Goal: Task Accomplishment & Management: Complete application form

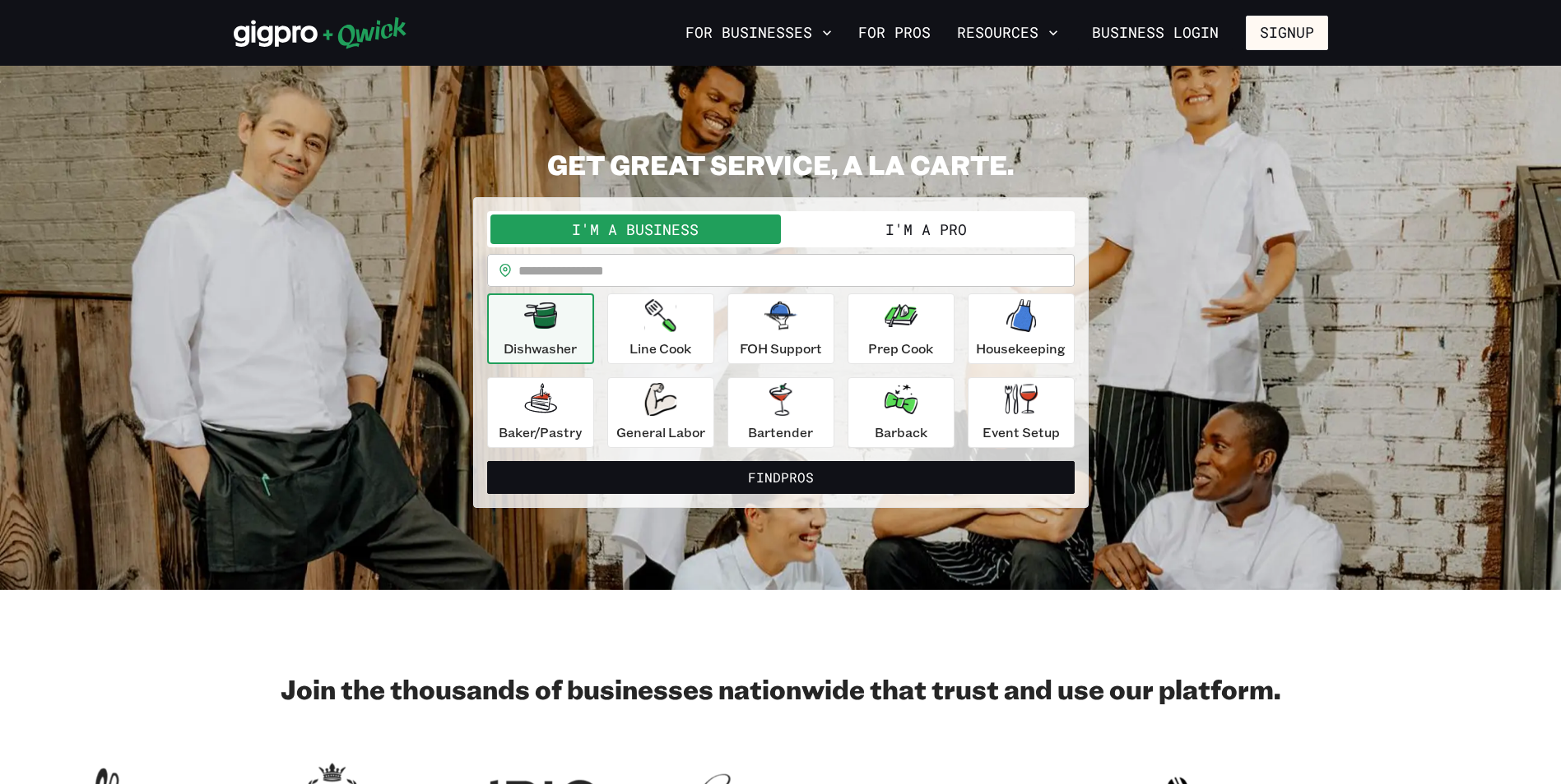
click at [849, 222] on button "I'm a Pro" at bounding box center [926, 229] width 291 height 30
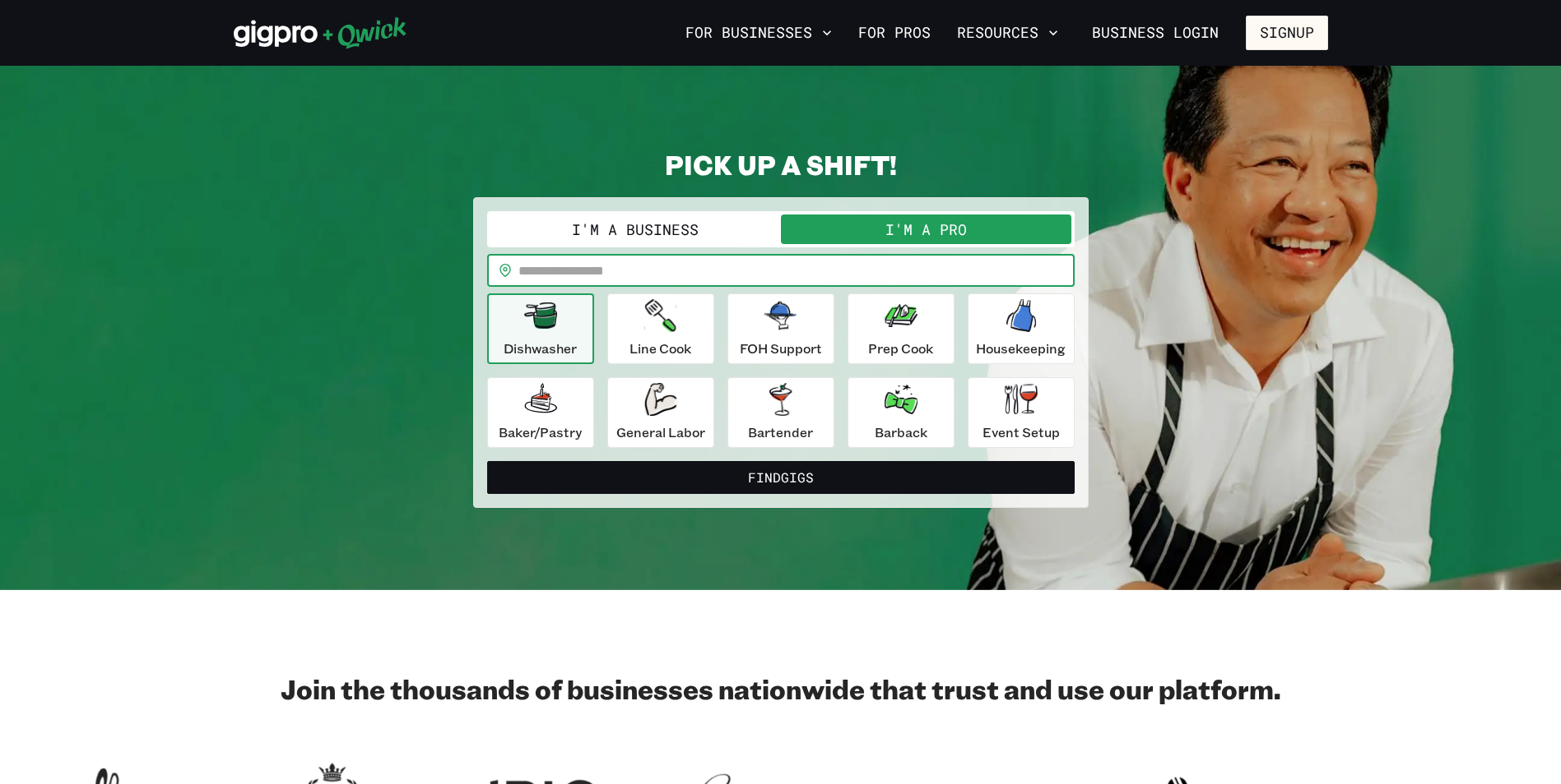
click at [627, 262] on input "text" at bounding box center [796, 270] width 556 height 32
type input "*****"
click at [654, 326] on icon "button" at bounding box center [660, 315] width 32 height 32
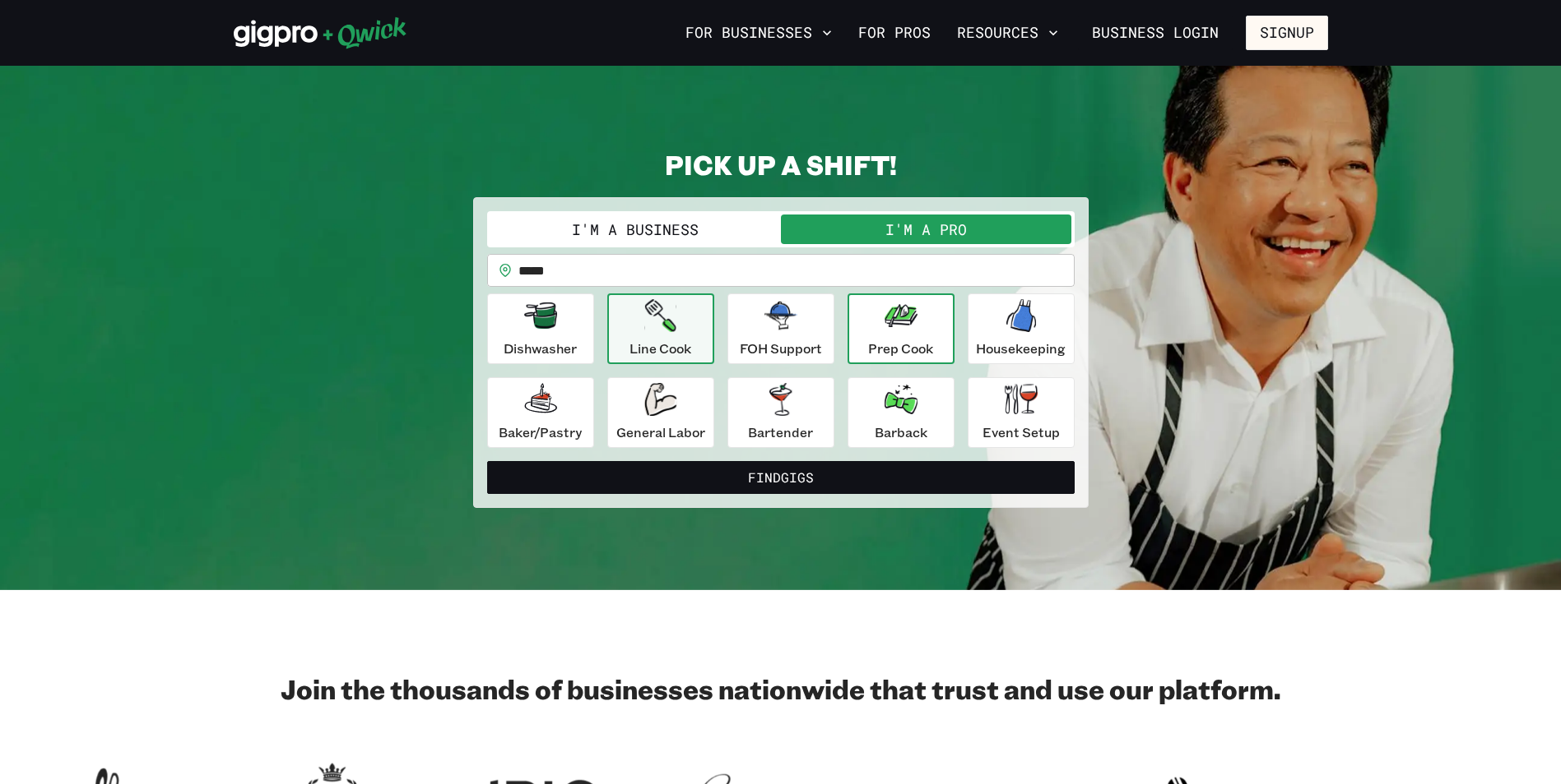
click at [889, 329] on icon "button" at bounding box center [900, 315] width 33 height 32
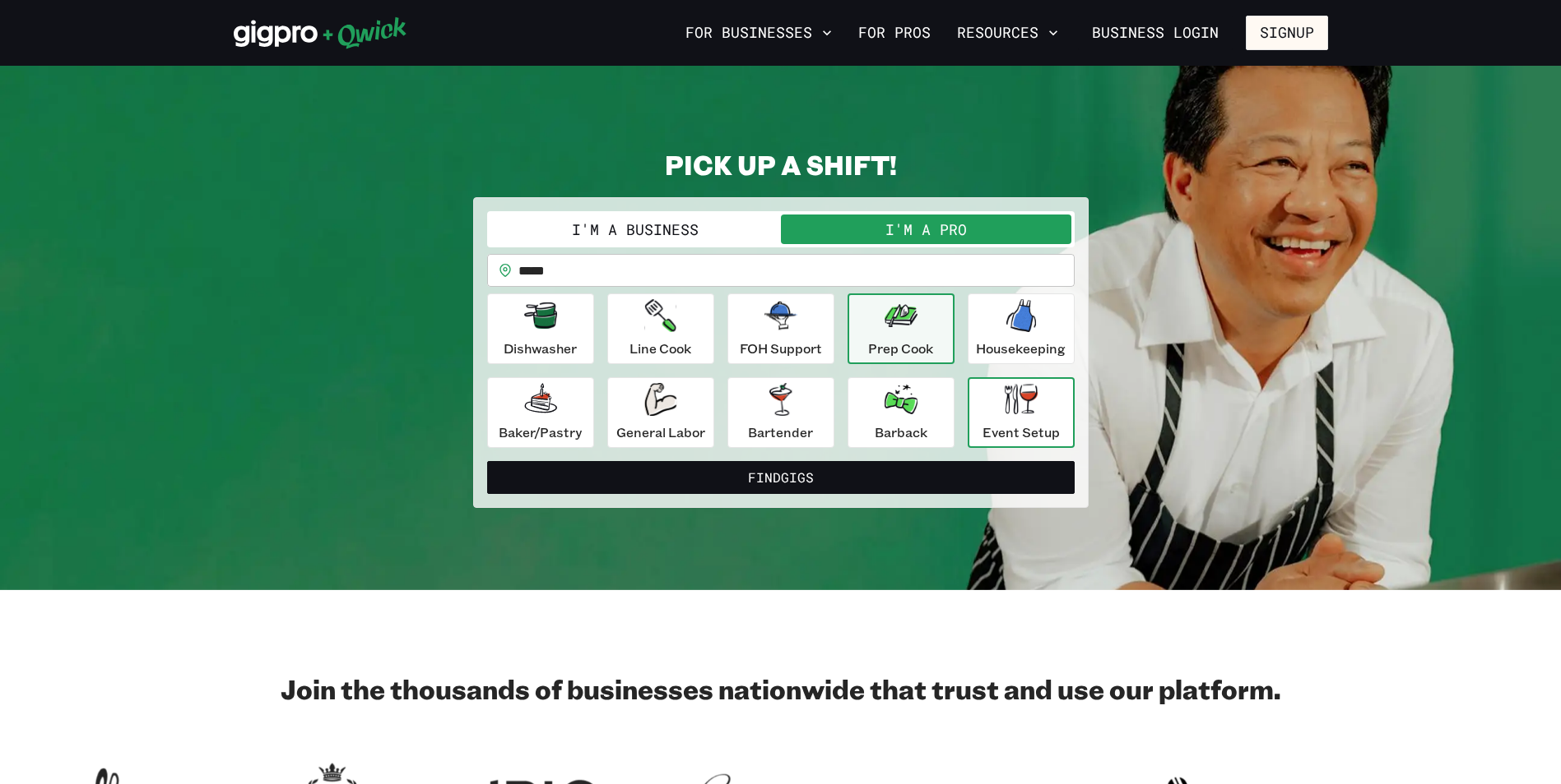
click at [1031, 424] on p "Event Setup" at bounding box center [1021, 432] width 77 height 19
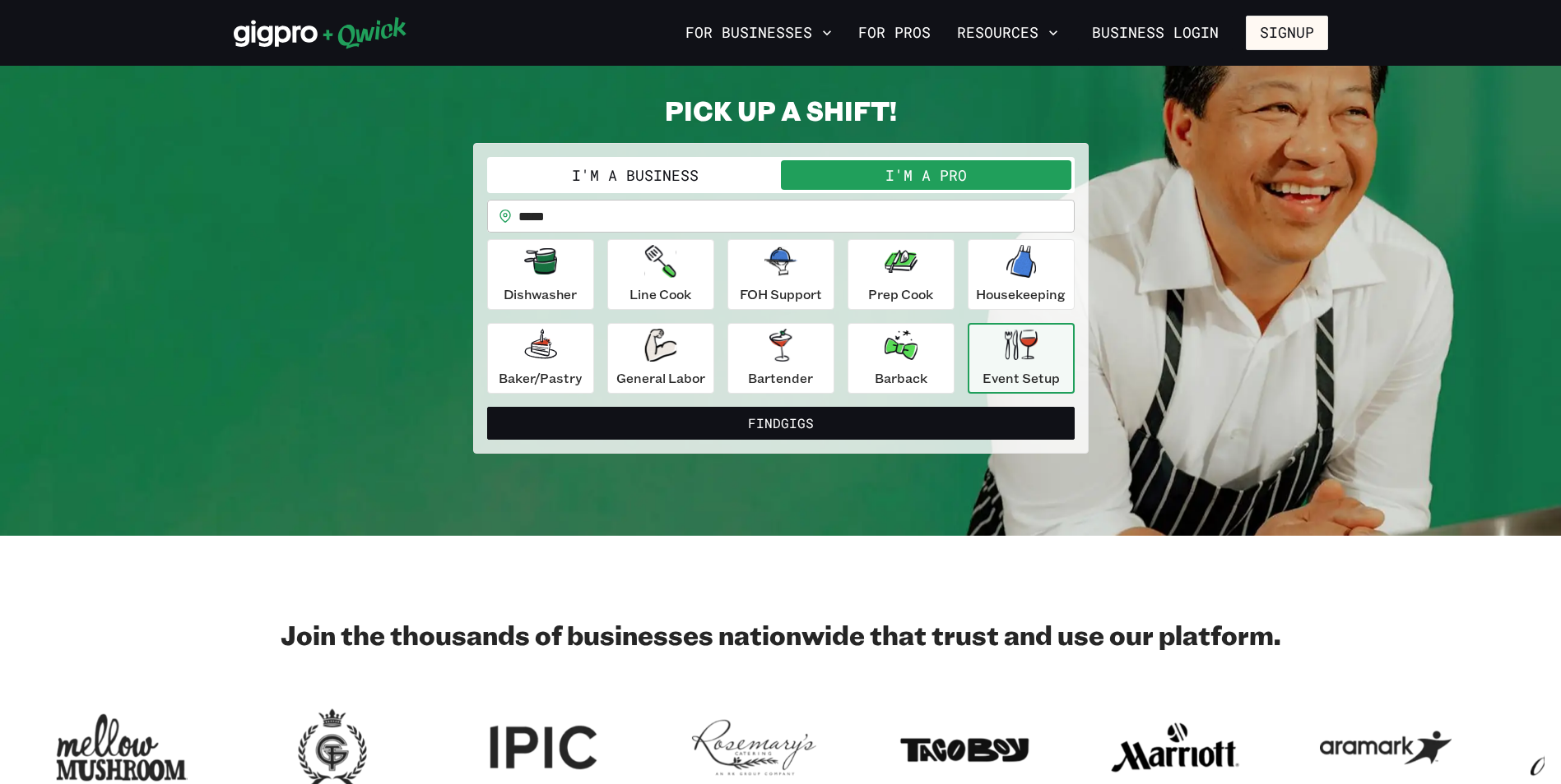
scroll to position [164, 0]
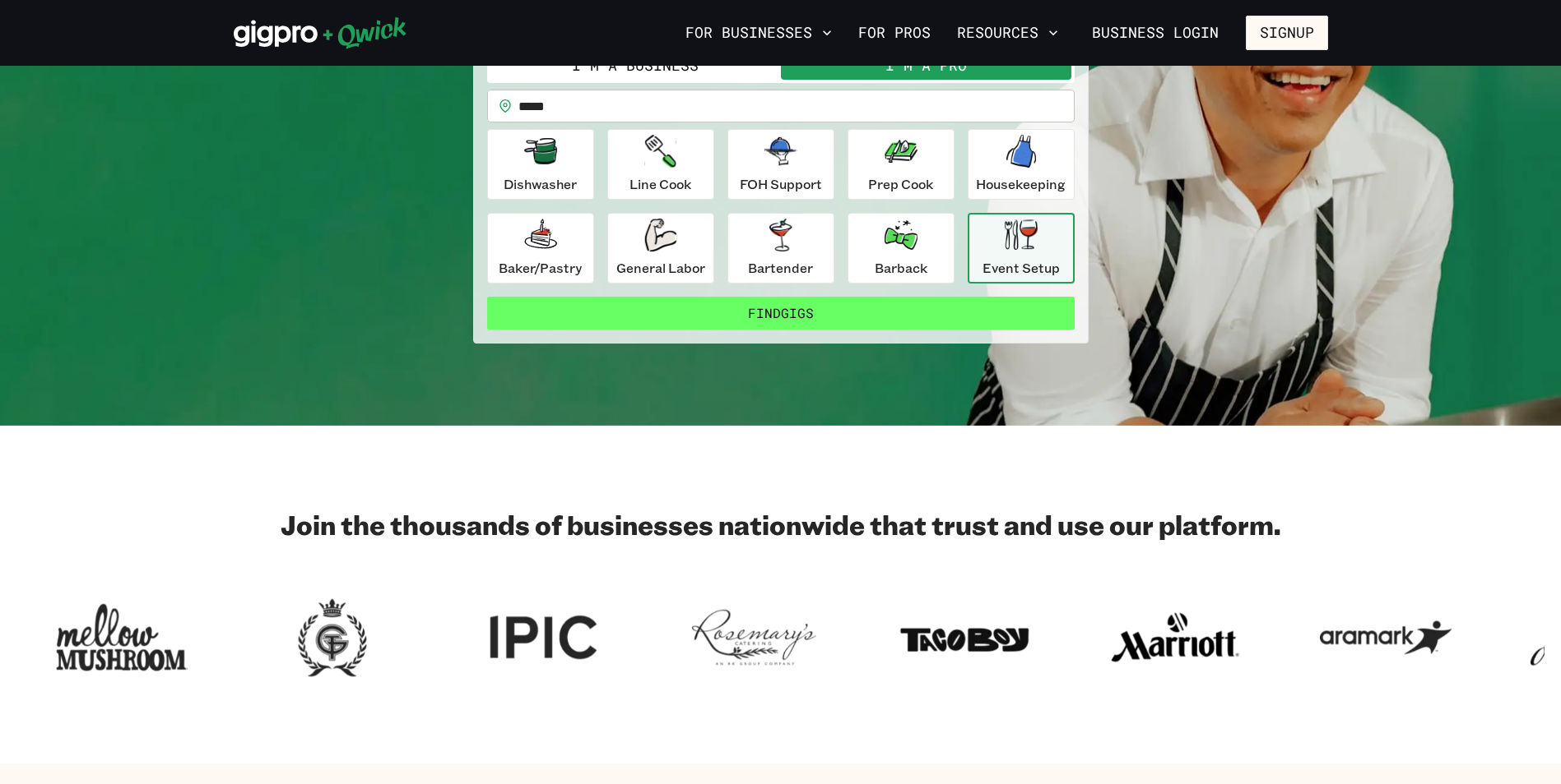
click at [790, 317] on button "Find Gigs" at bounding box center [780, 313] width 588 height 32
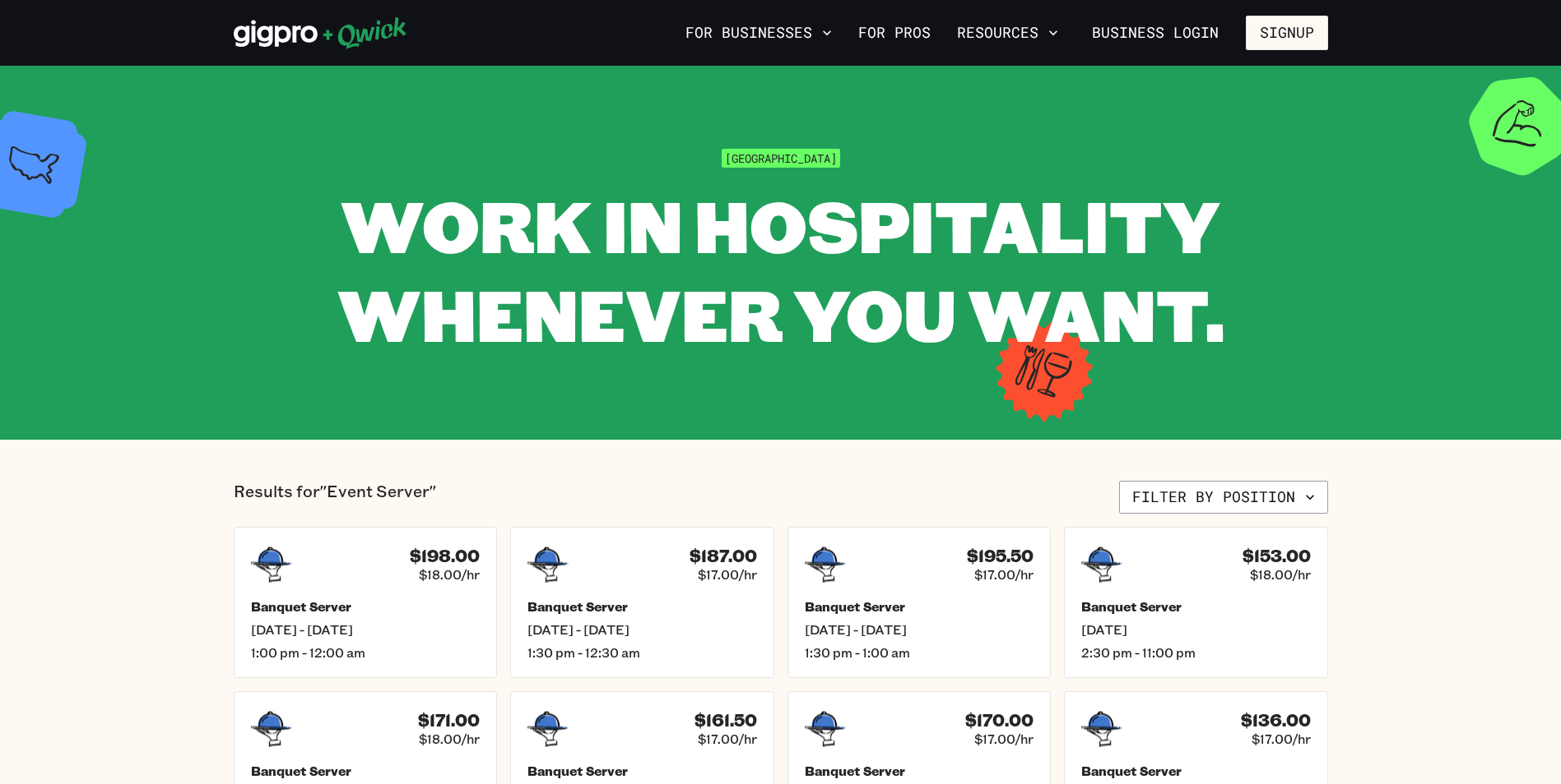
scroll to position [164, 0]
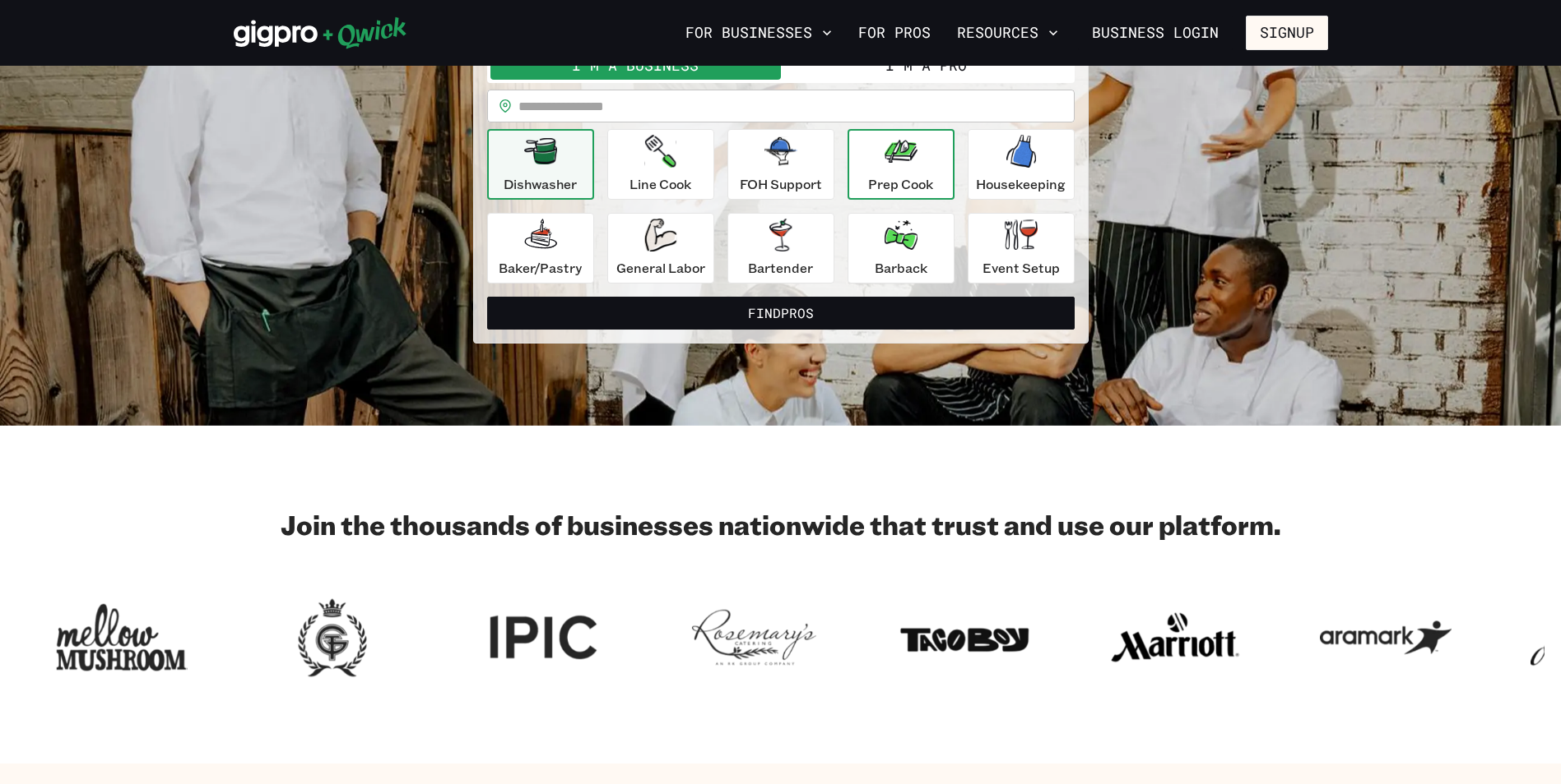
click at [885, 165] on icon "button" at bounding box center [900, 151] width 33 height 32
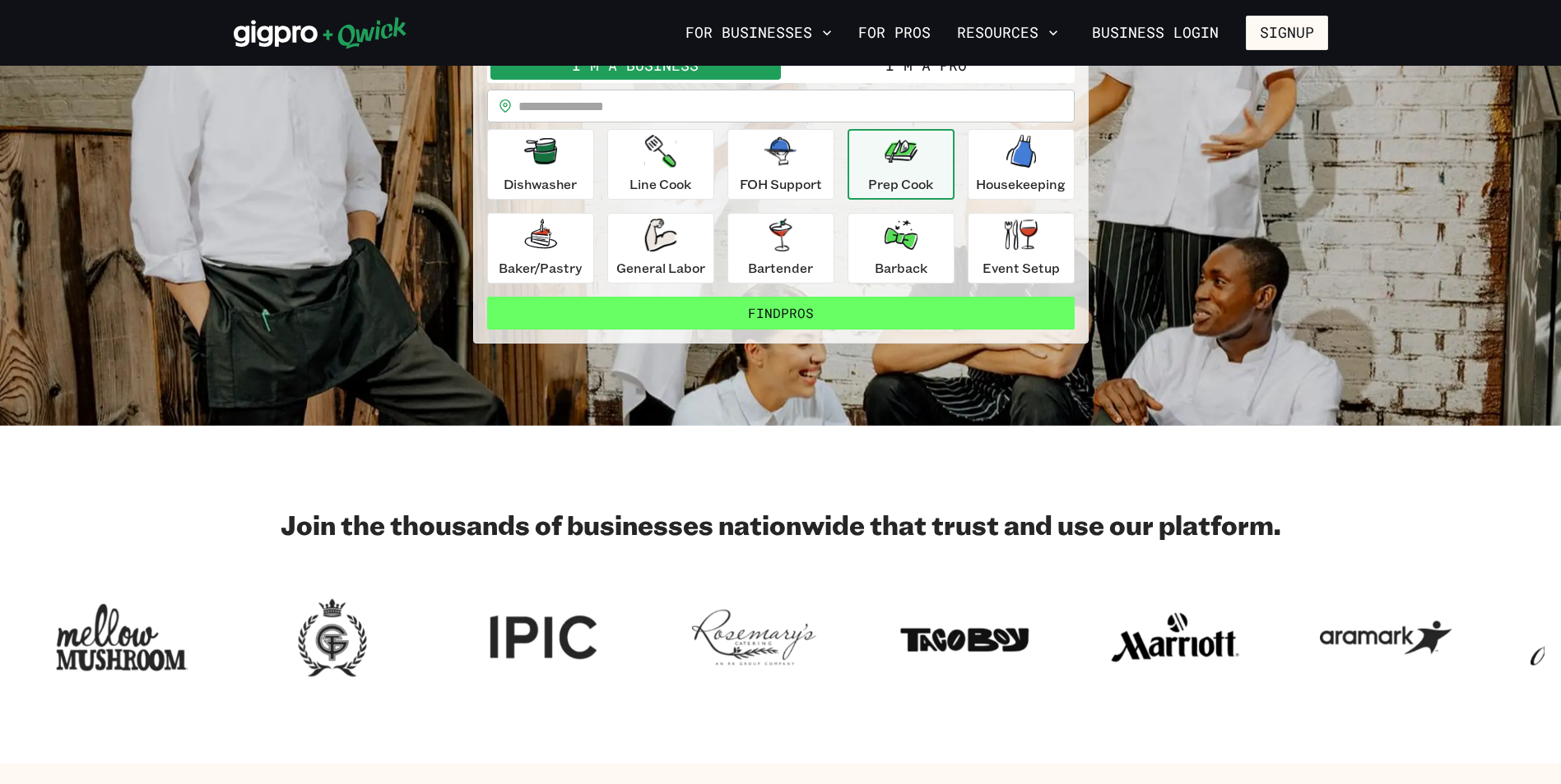
click at [798, 304] on button "Find Pros" at bounding box center [780, 313] width 588 height 32
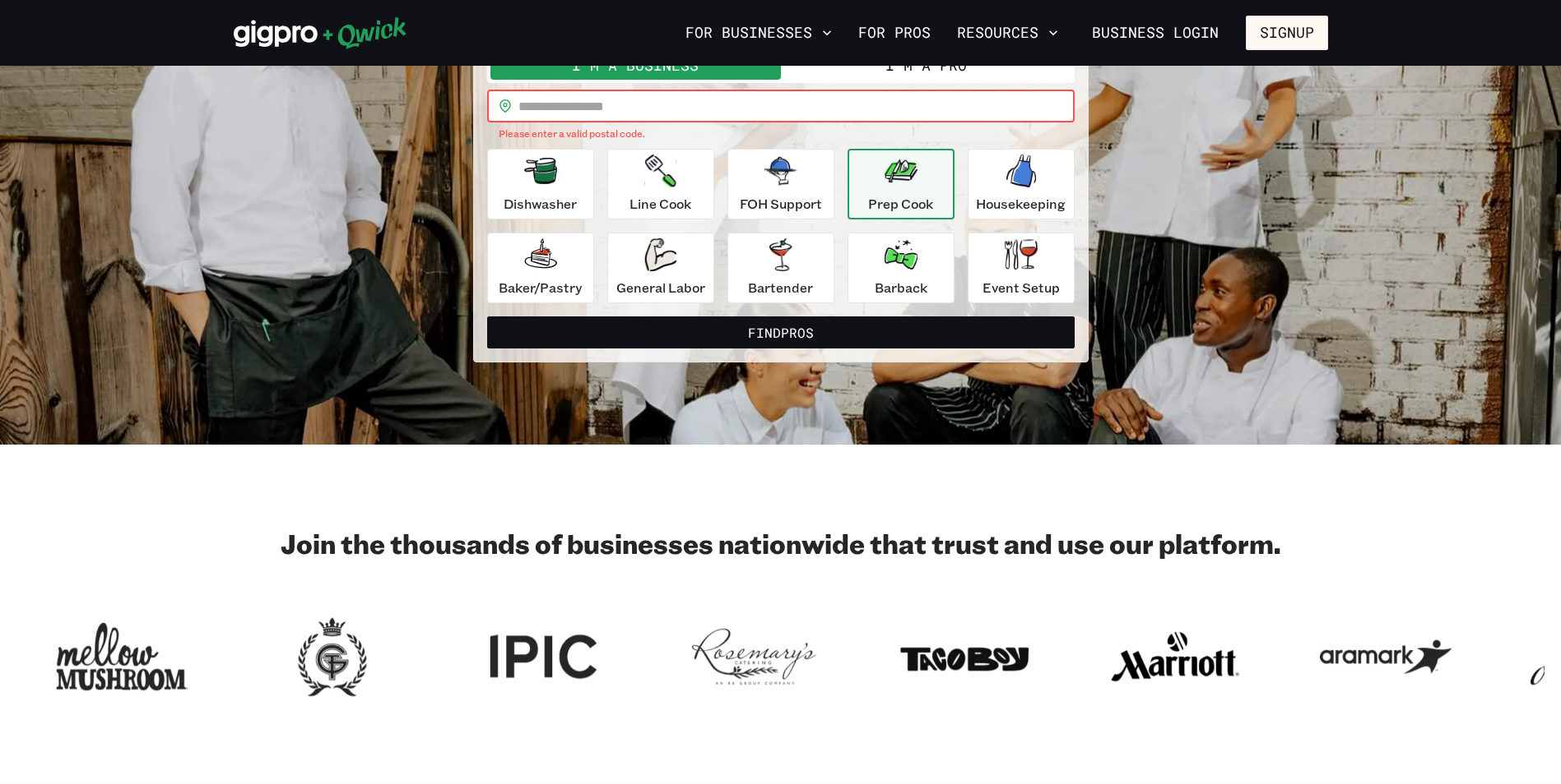
click at [650, 111] on input "text" at bounding box center [796, 105] width 556 height 32
type input "*****"
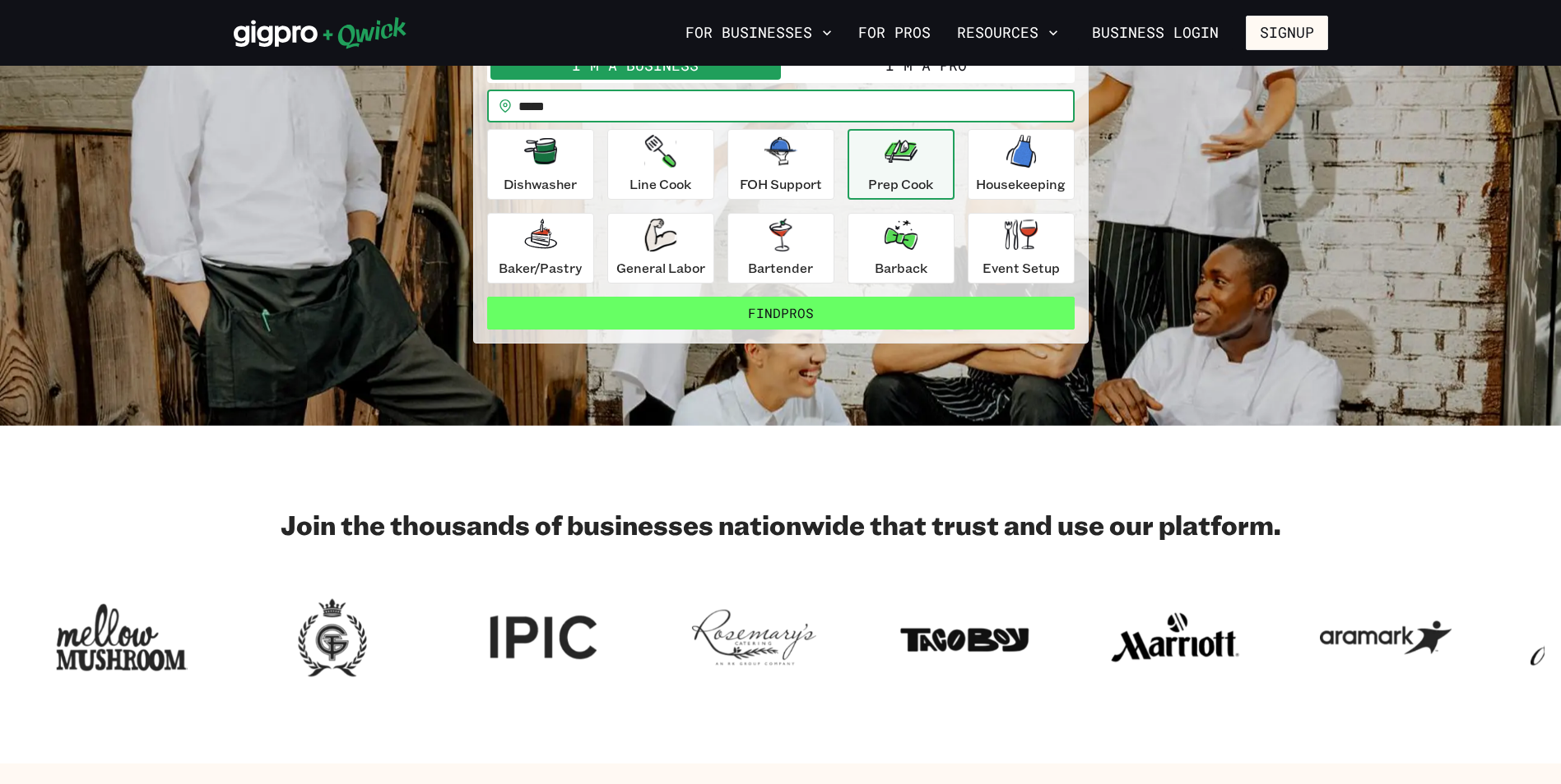
click at [784, 308] on button "Find Pros" at bounding box center [780, 313] width 588 height 32
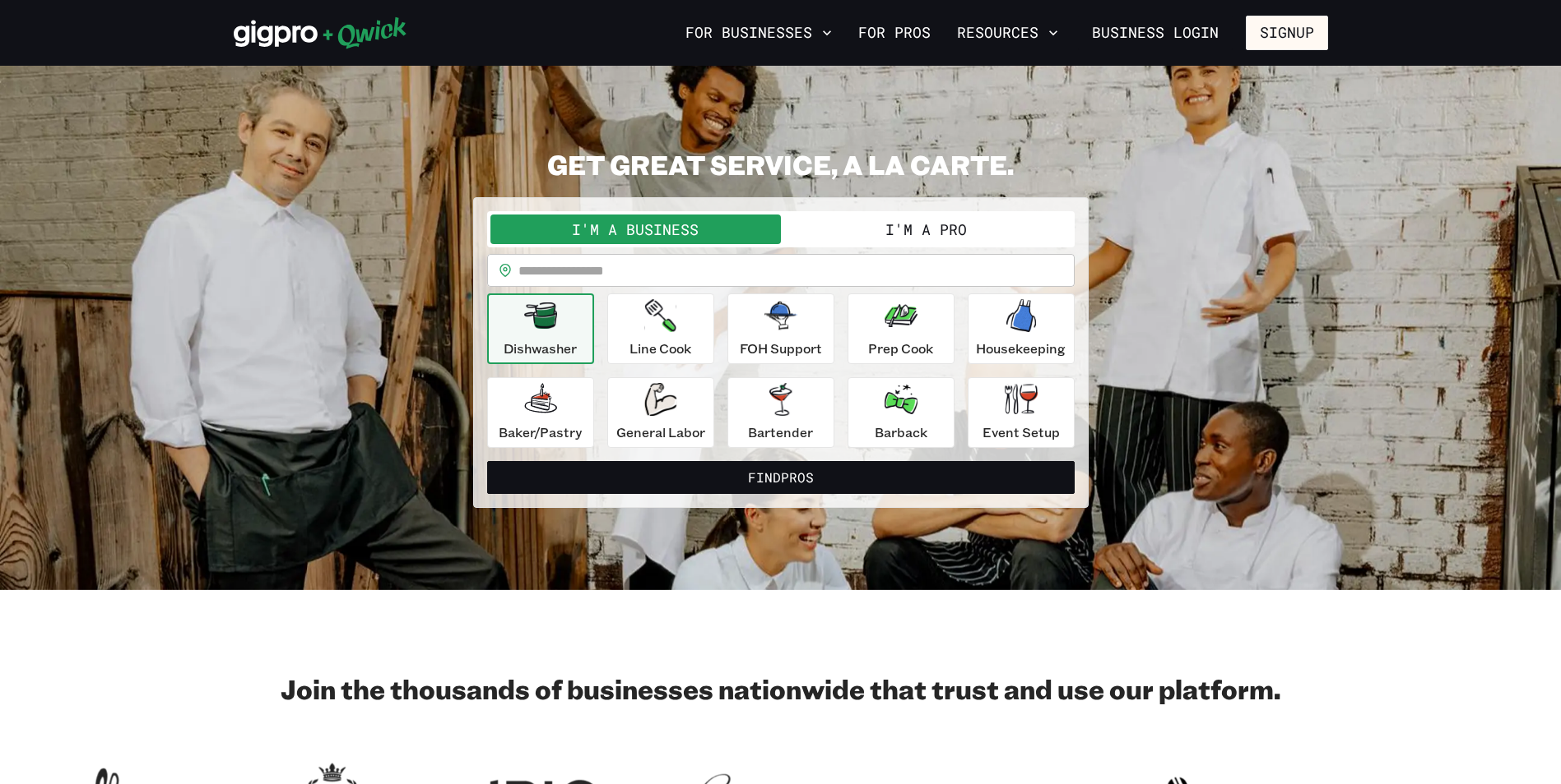
click at [862, 224] on button "I'm a Pro" at bounding box center [926, 229] width 291 height 30
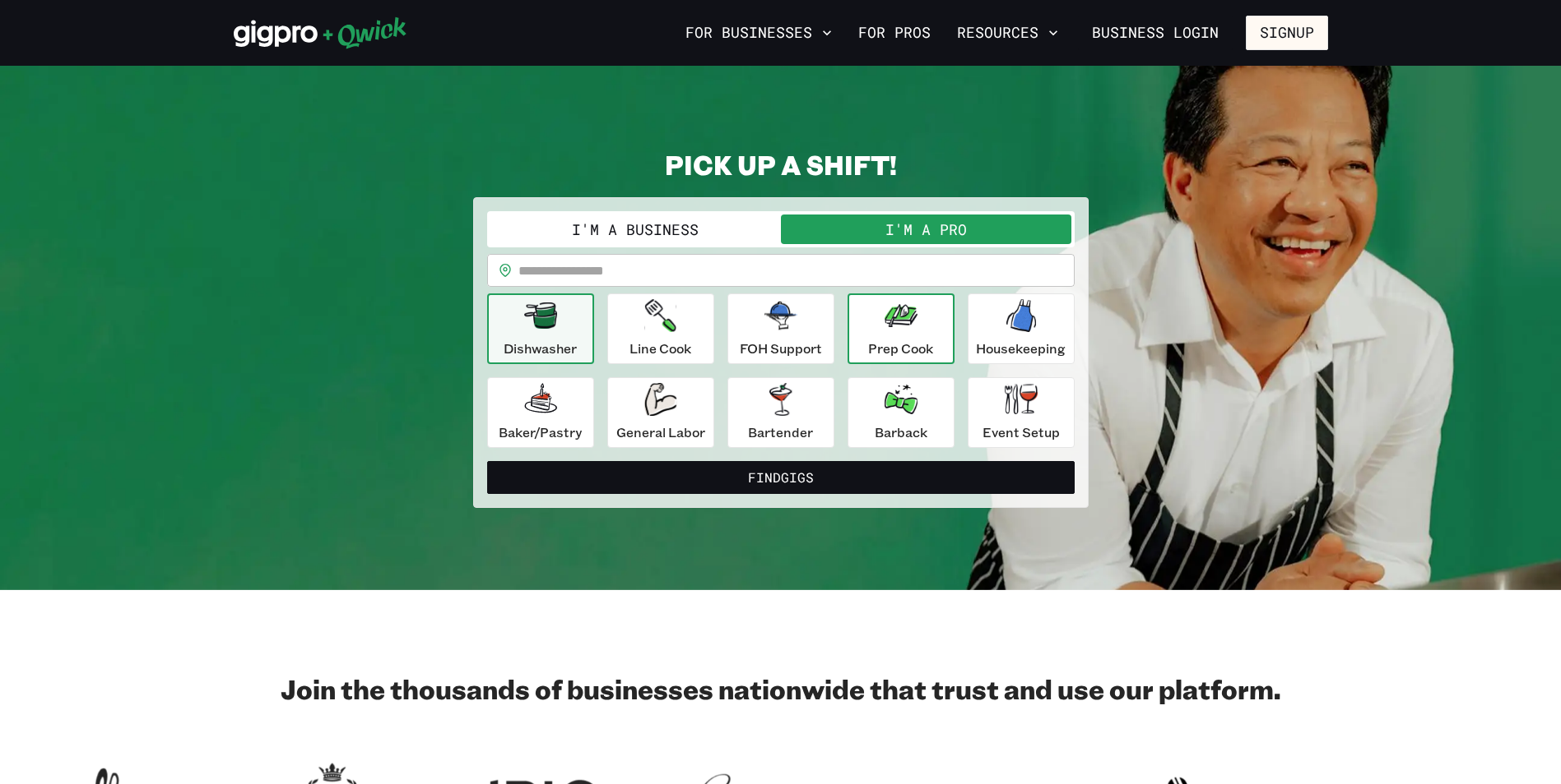
click at [917, 336] on div "Prep Cook" at bounding box center [900, 328] width 65 height 59
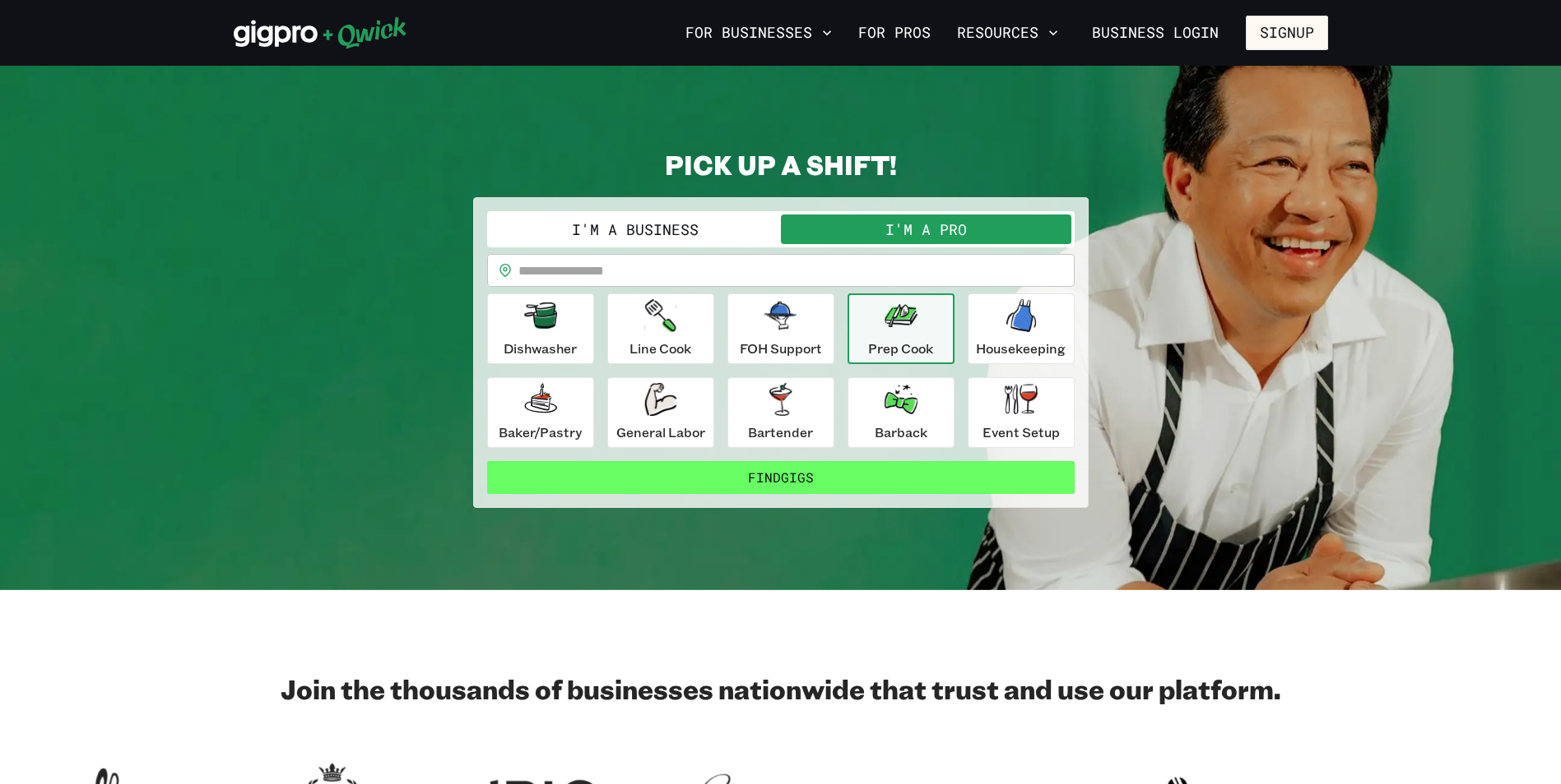
click at [834, 478] on button "Find Gigs" at bounding box center [780, 477] width 588 height 32
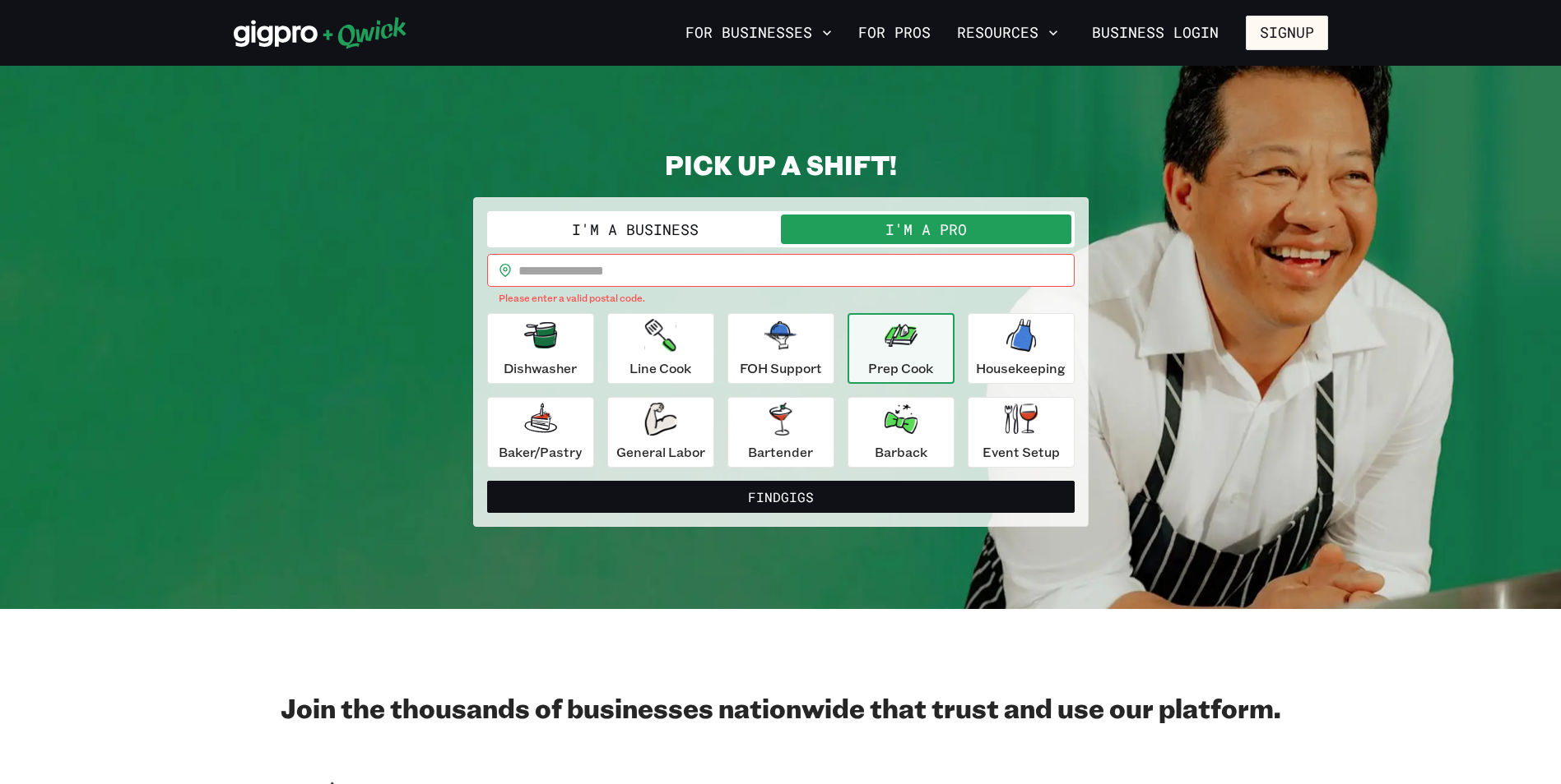
click at [596, 268] on input "text" at bounding box center [796, 270] width 556 height 32
type input "*****"
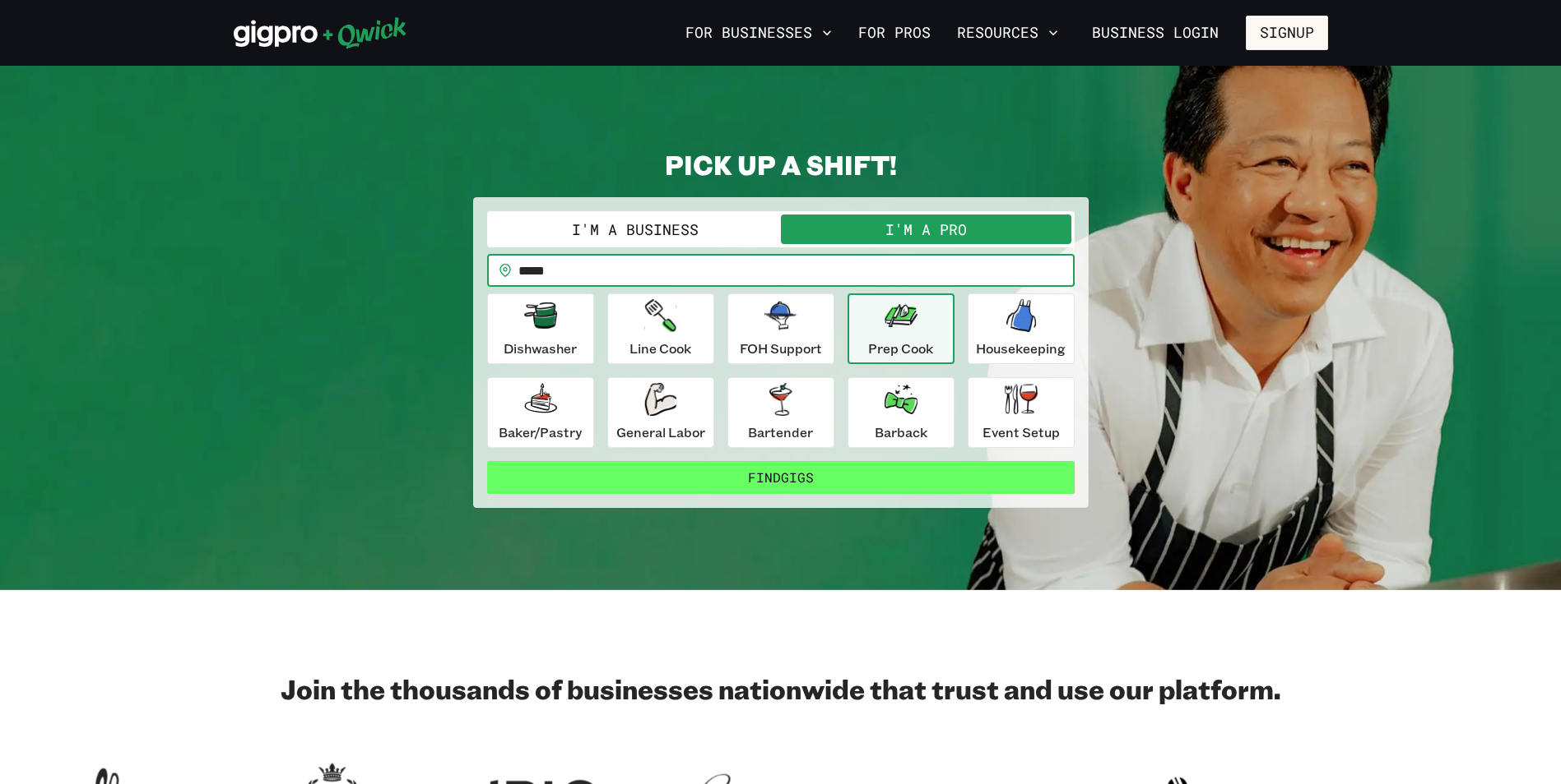
click at [770, 477] on button "Find Gigs" at bounding box center [780, 477] width 588 height 32
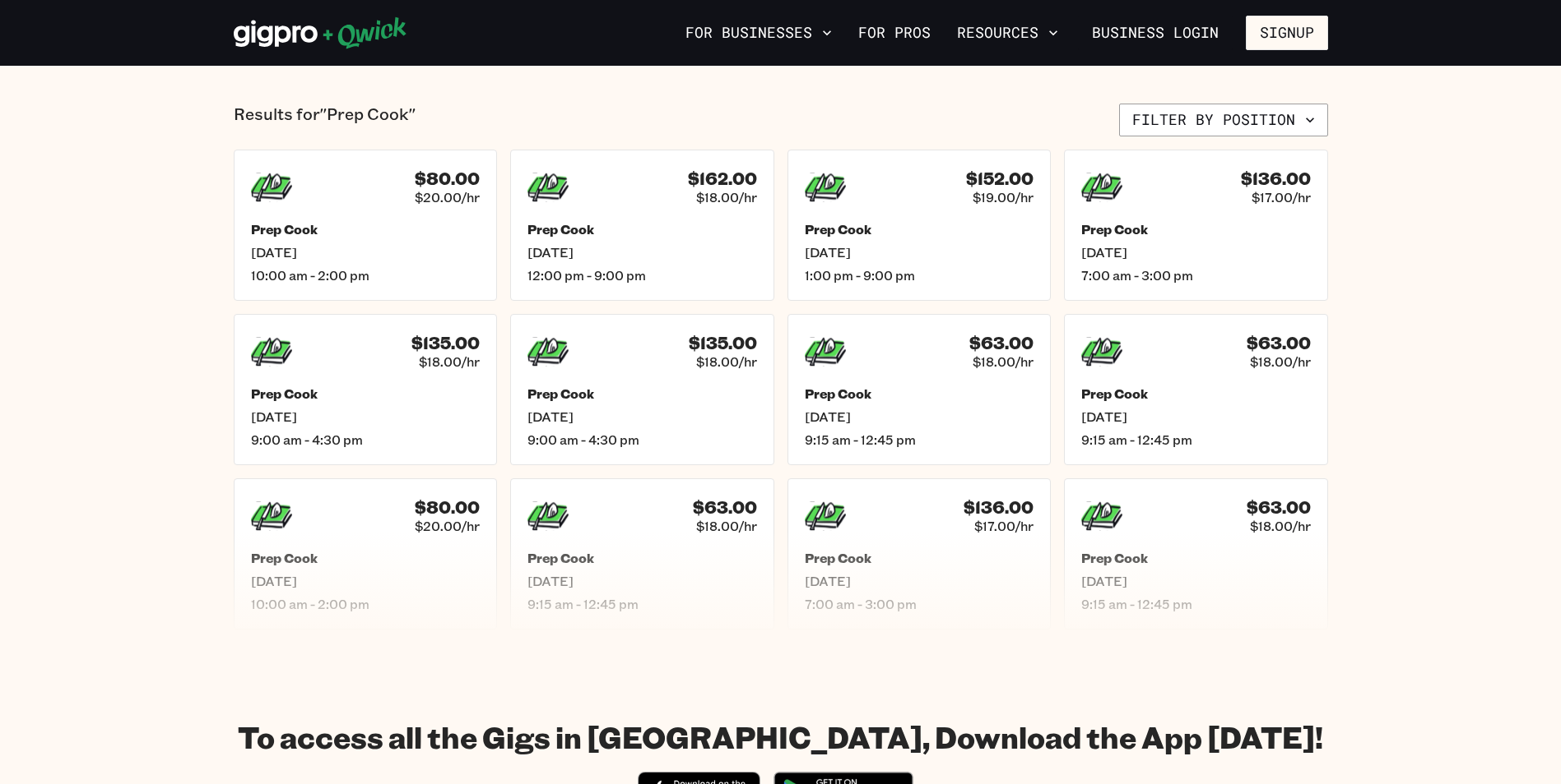
scroll to position [329, 0]
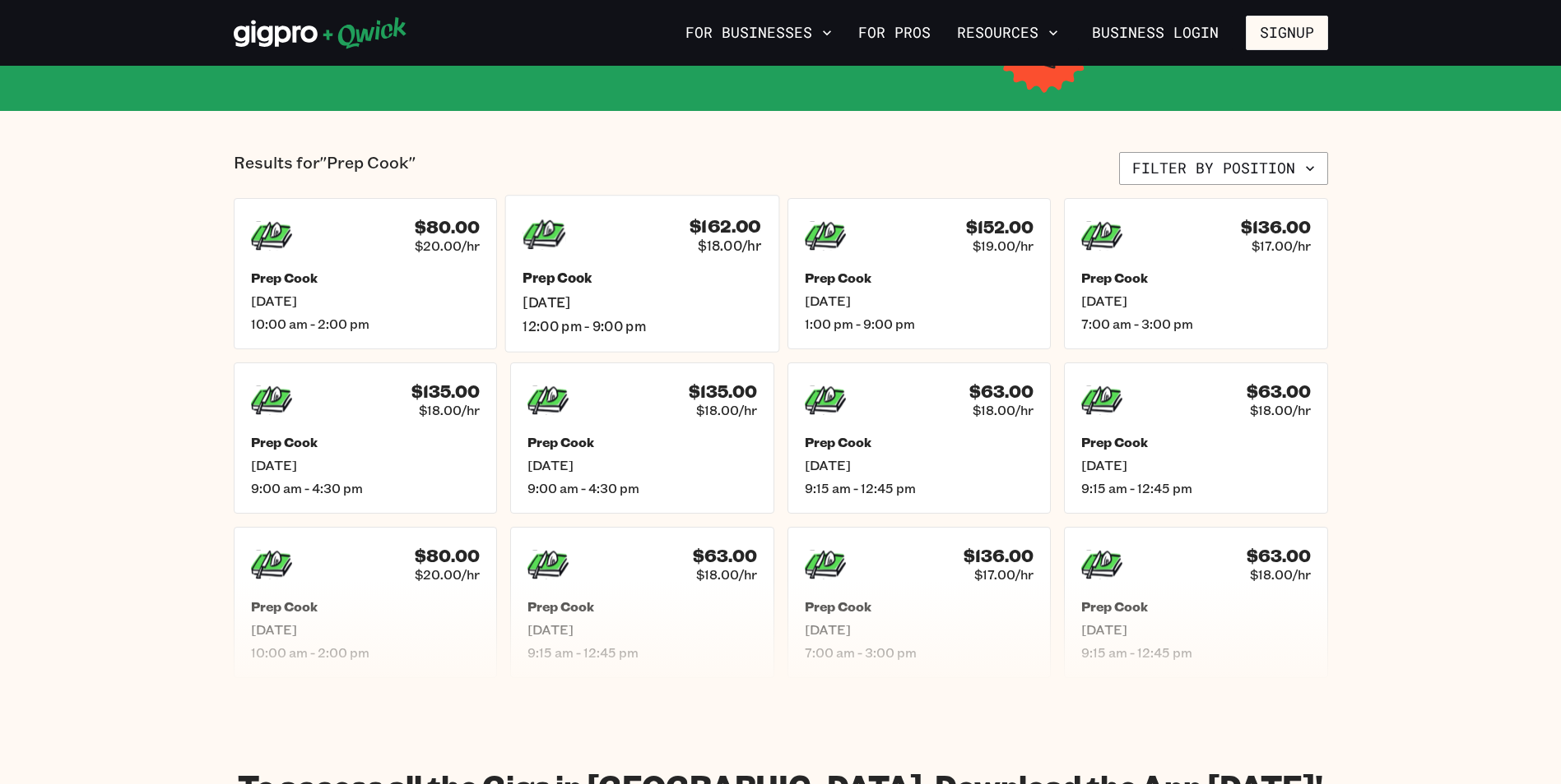
click at [704, 283] on h5 "Prep Cook" at bounding box center [642, 278] width 239 height 18
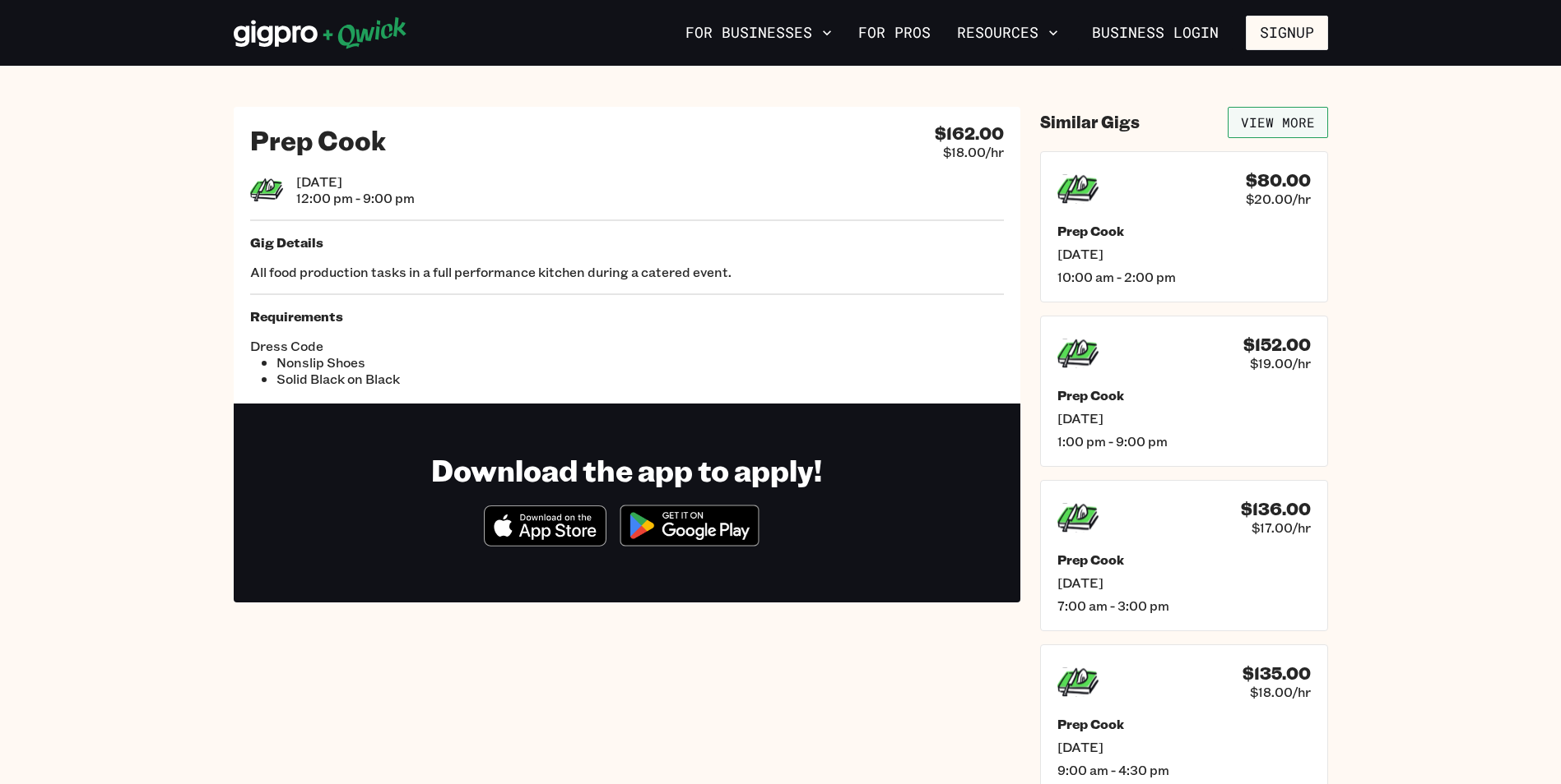
click at [1268, 126] on link "View More" at bounding box center [1277, 123] width 100 height 32
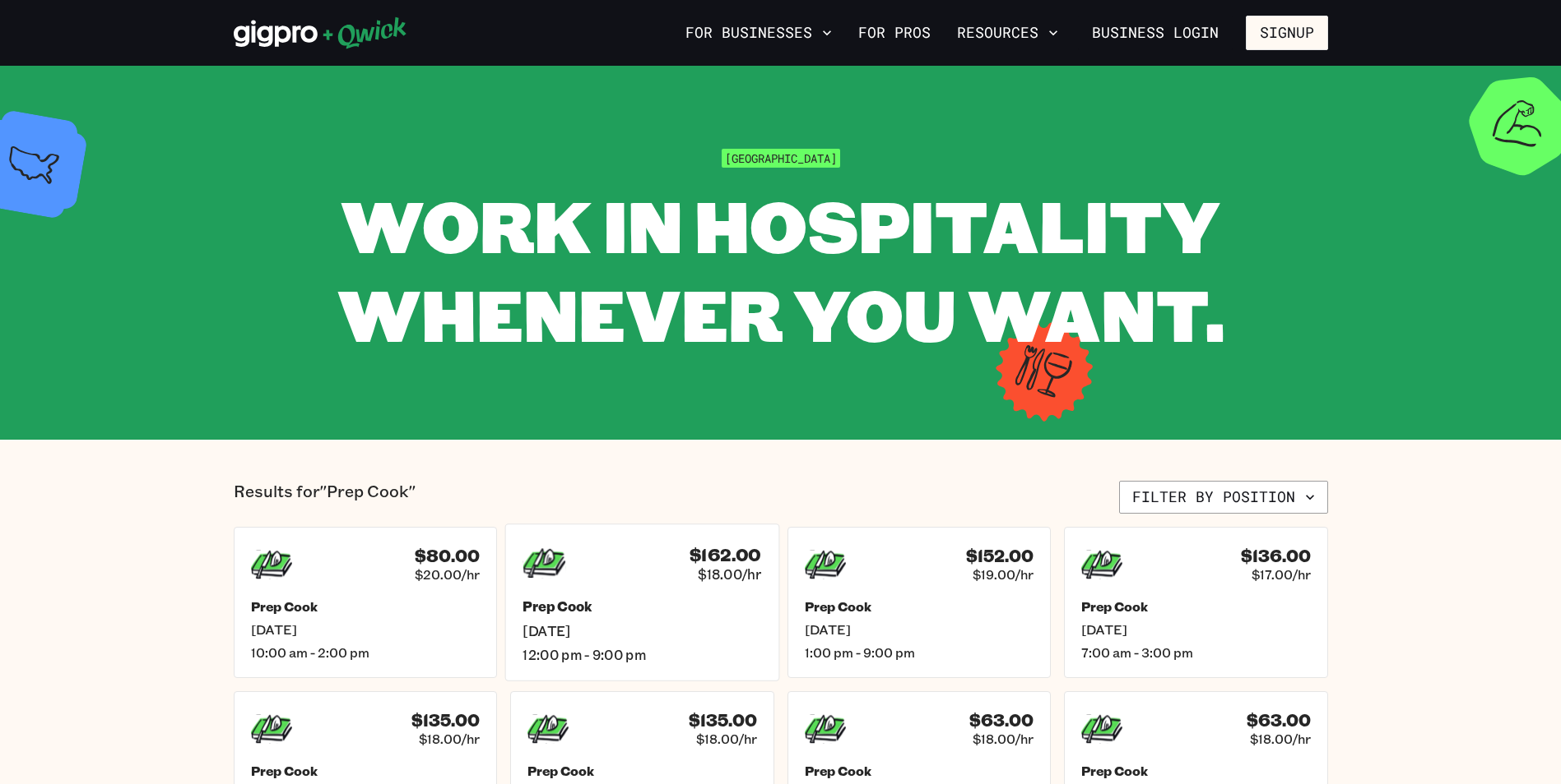
click at [629, 613] on h5 "Prep Cook" at bounding box center [642, 608] width 239 height 18
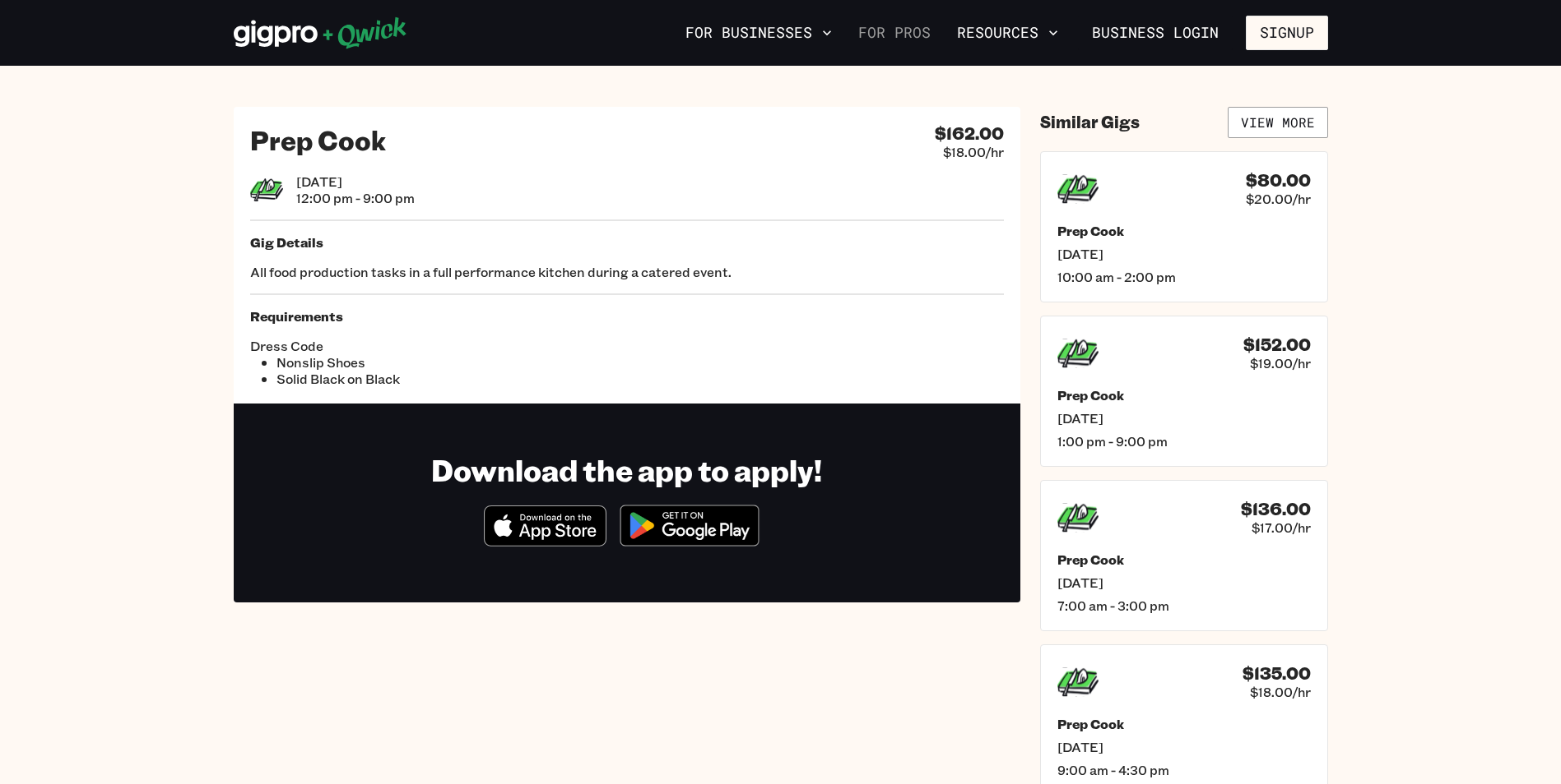
click at [908, 29] on link "For Pros" at bounding box center [893, 33] width 85 height 28
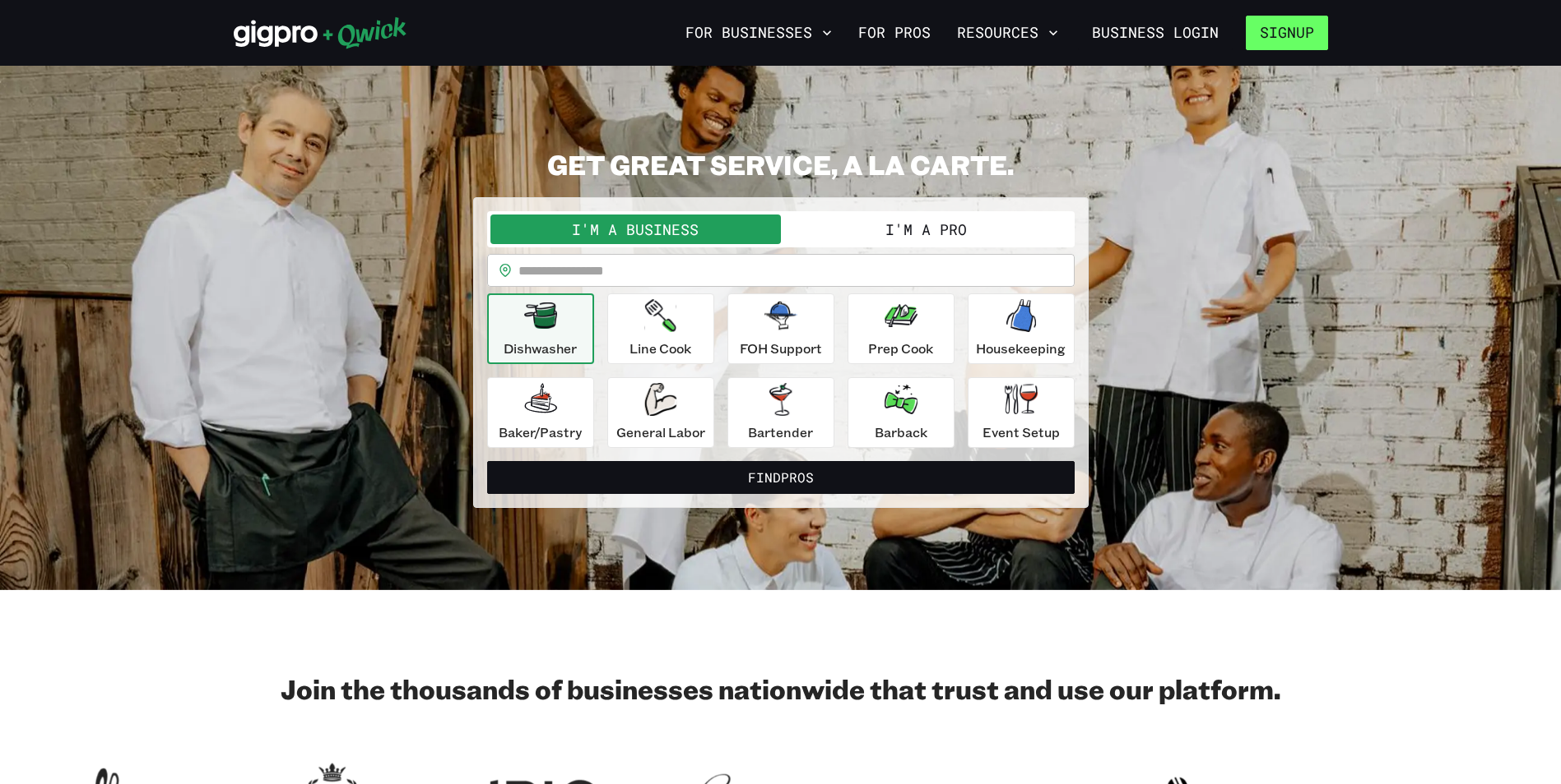
click at [1277, 31] on button "Signup" at bounding box center [1287, 32] width 83 height 34
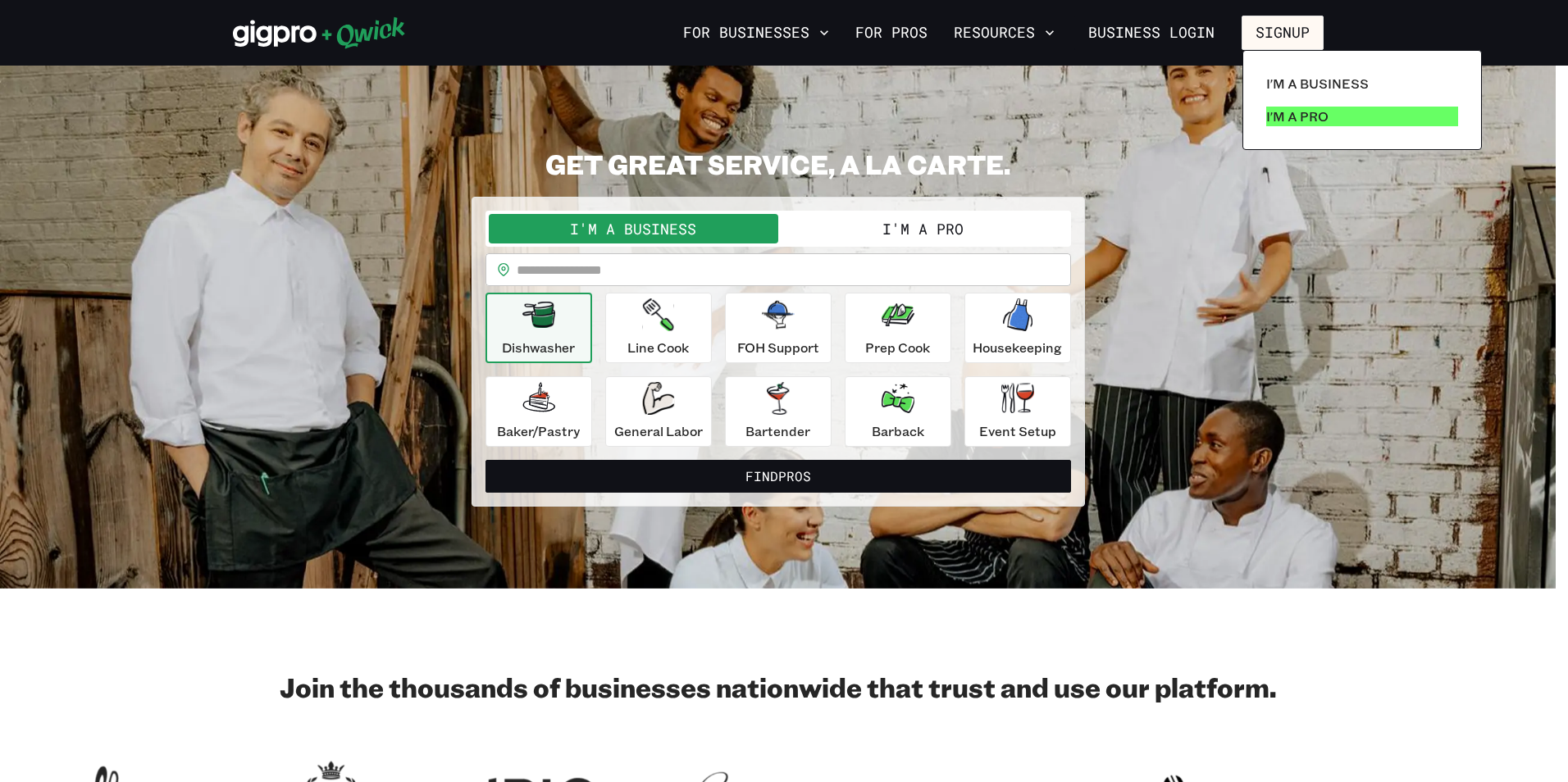
click at [1288, 111] on p "I'm a Pro" at bounding box center [1297, 116] width 62 height 19
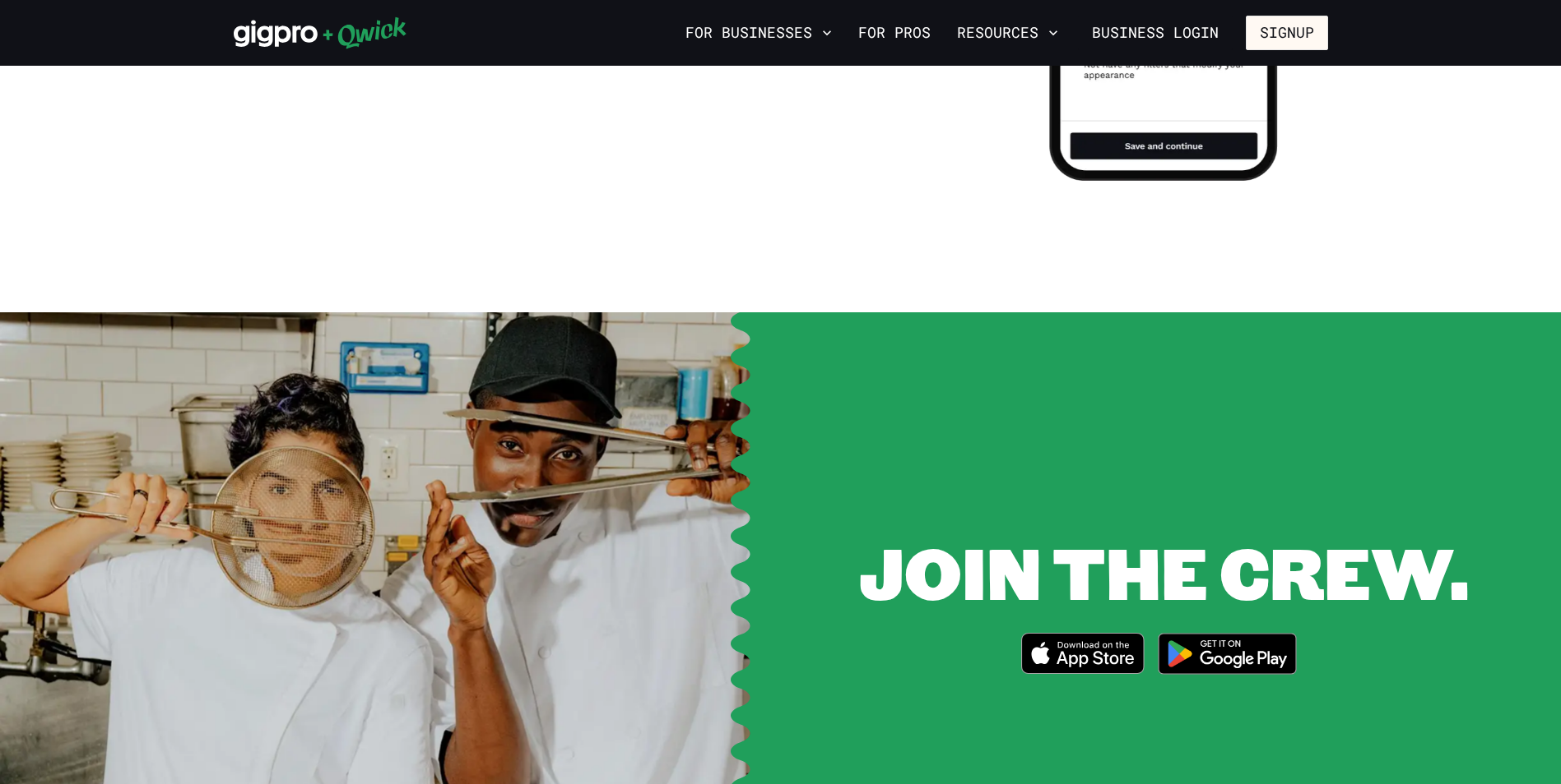
scroll to position [2138, 0]
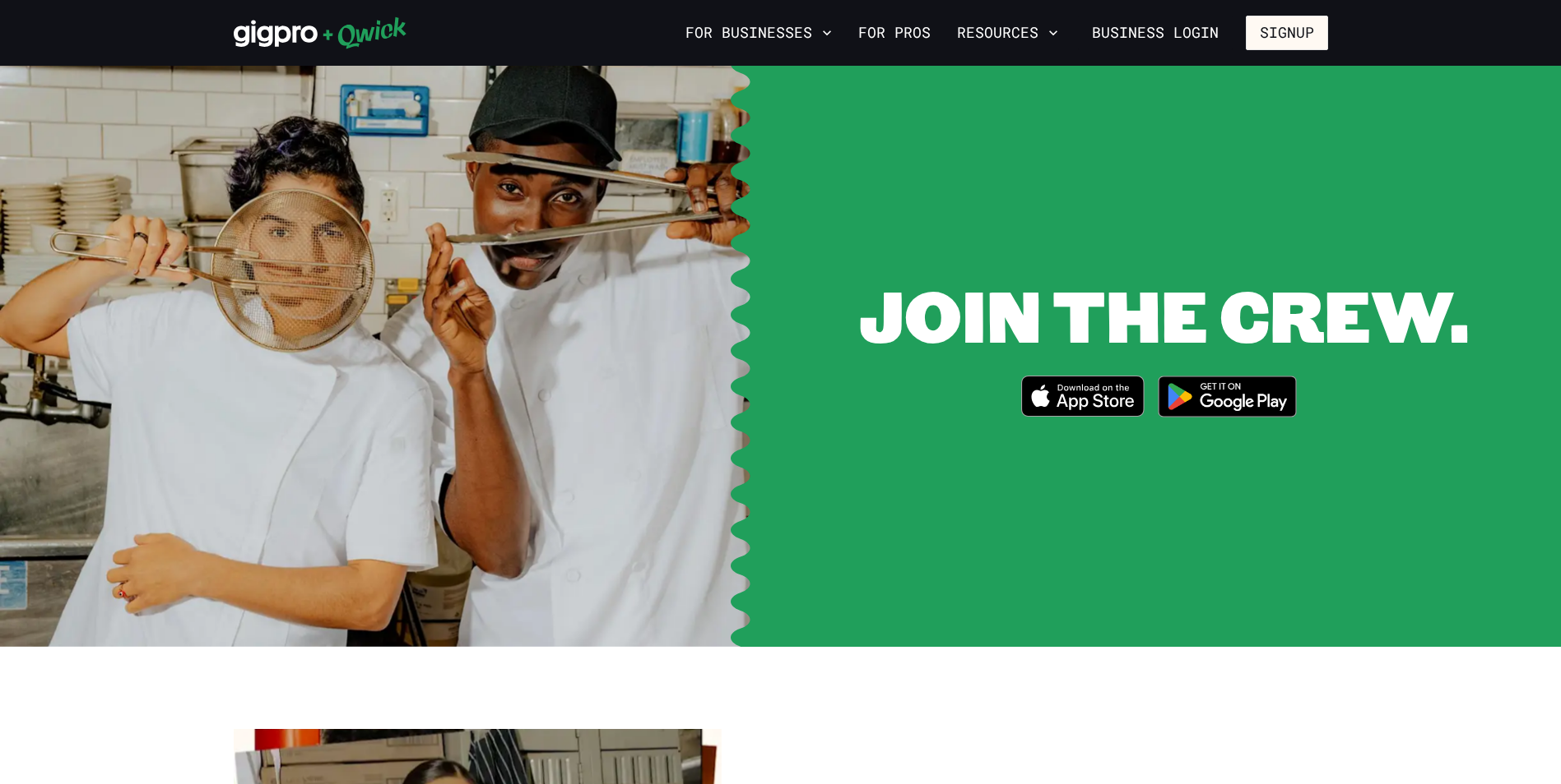
click at [1088, 380] on icon "Download on the App Store" at bounding box center [1082, 396] width 121 height 40
